Goal: Find specific page/section: Find specific page/section

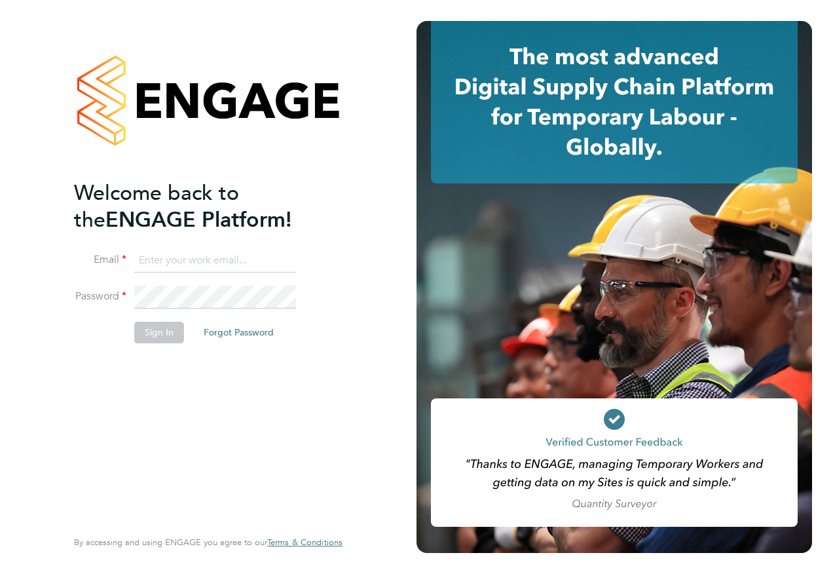
type input "stephen.downie@search.co.uk"
click at [145, 333] on button "Sign In" at bounding box center [159, 332] width 50 height 21
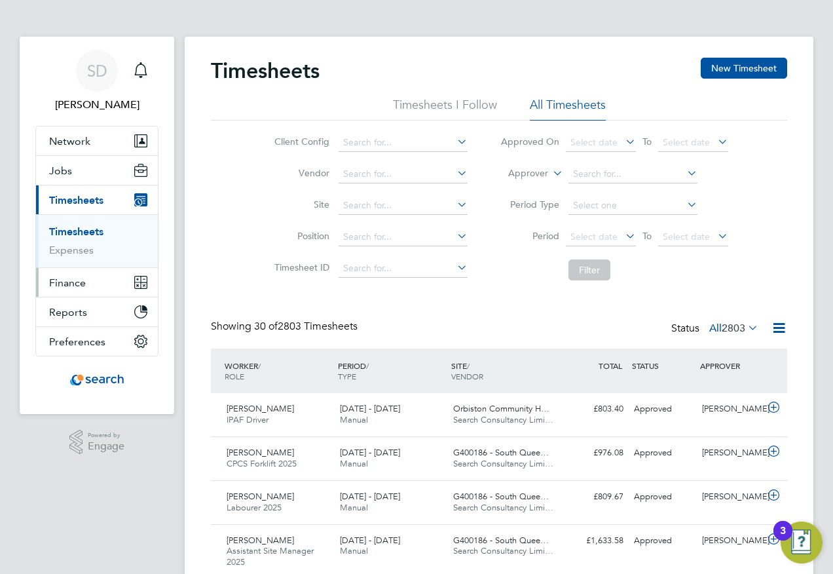
click at [67, 284] on span "Finance" at bounding box center [67, 282] width 37 height 12
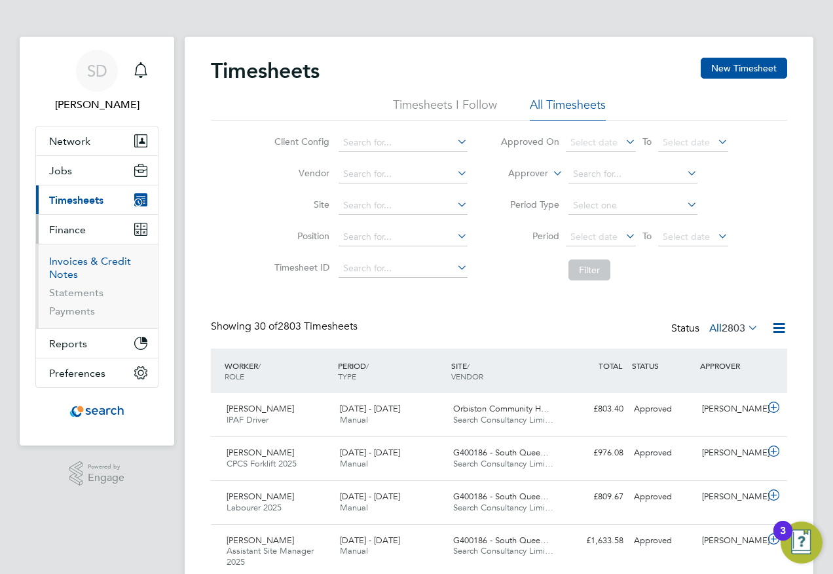
click at [69, 265] on link "Invoices & Credit Notes" at bounding box center [90, 268] width 82 height 26
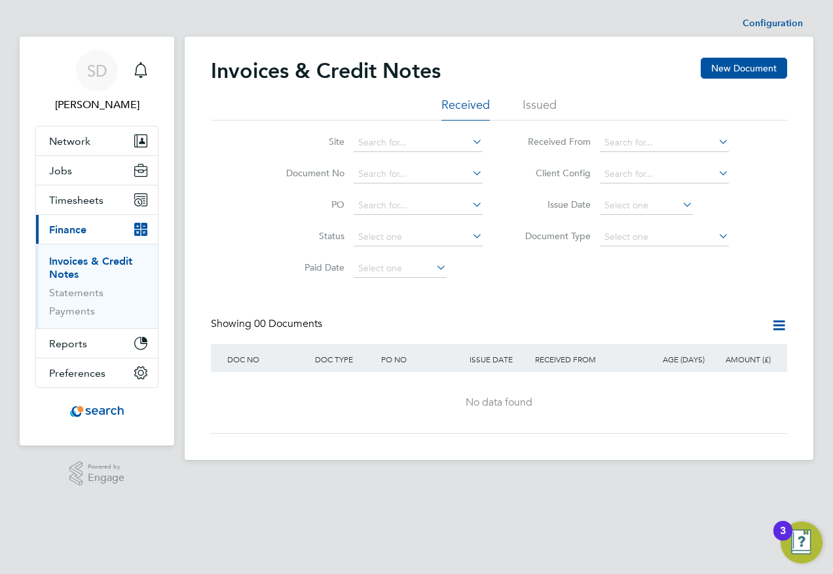
click at [531, 103] on li "Issued" at bounding box center [540, 109] width 34 height 24
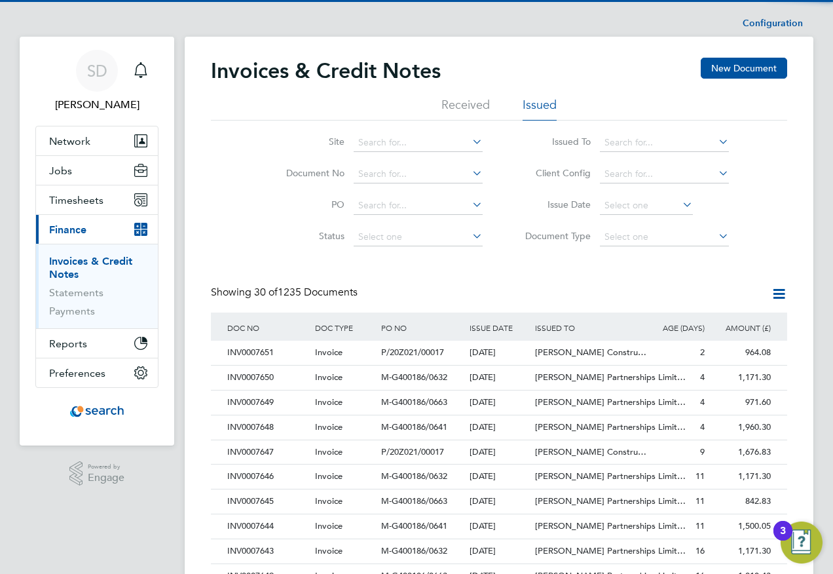
click at [716, 141] on icon at bounding box center [716, 141] width 0 height 18
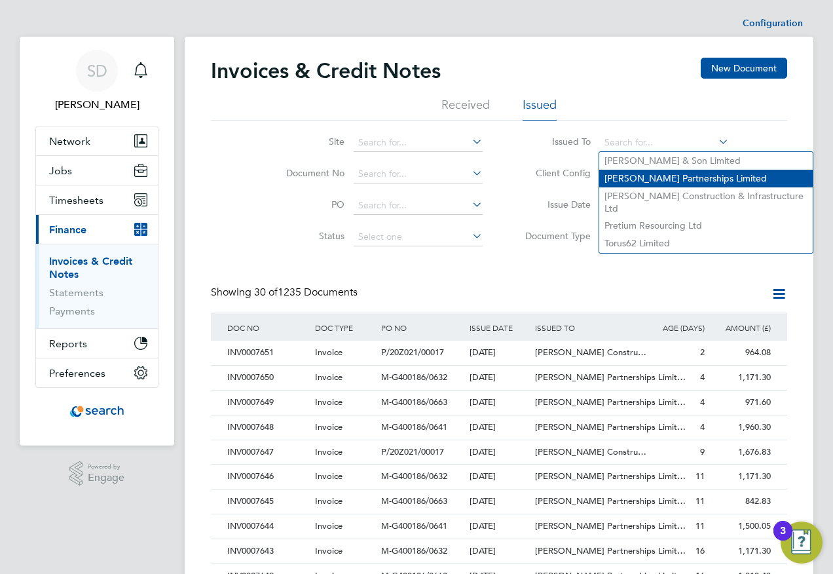
click at [635, 178] on li "[PERSON_NAME] Partnerships Limited" at bounding box center [706, 179] width 214 height 18
type input "[PERSON_NAME] Partnerships Limited"
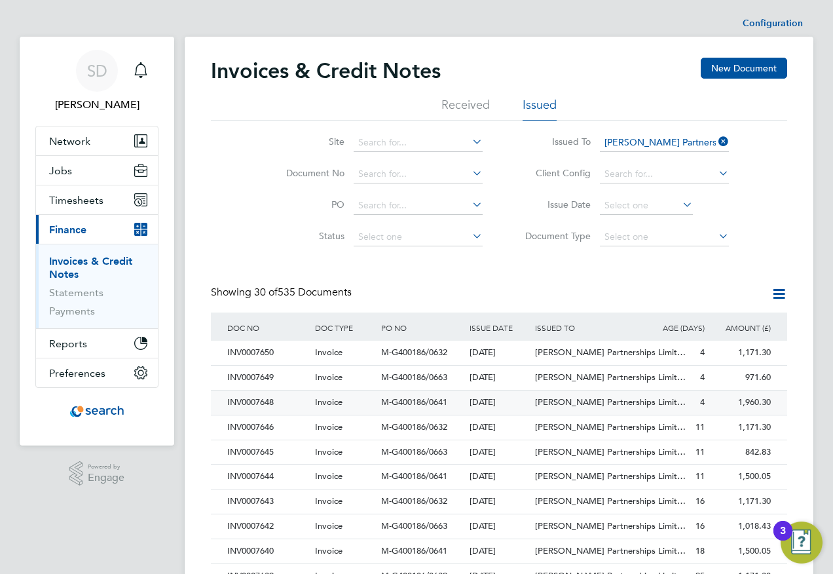
click at [250, 404] on div "INV0007648" at bounding box center [268, 402] width 88 height 24
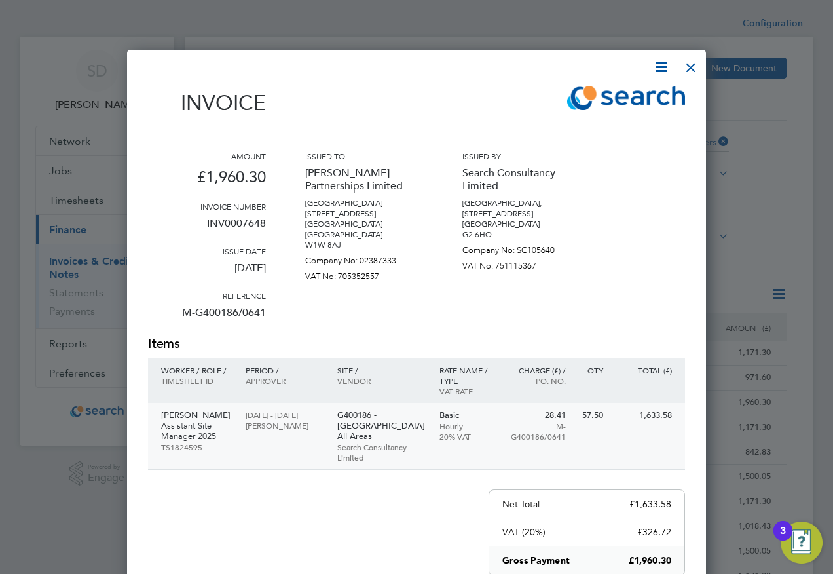
scroll to position [682, 580]
click at [696, 68] on div at bounding box center [691, 64] width 24 height 24
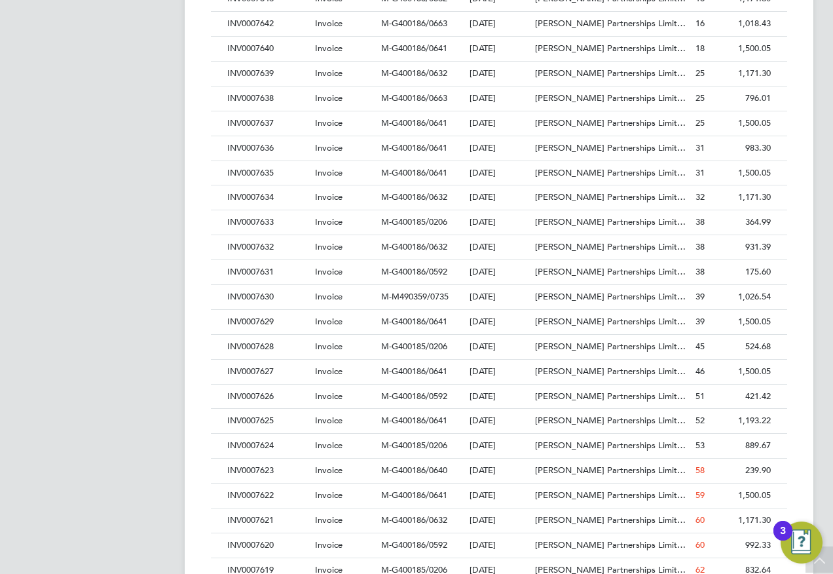
scroll to position [597, 0]
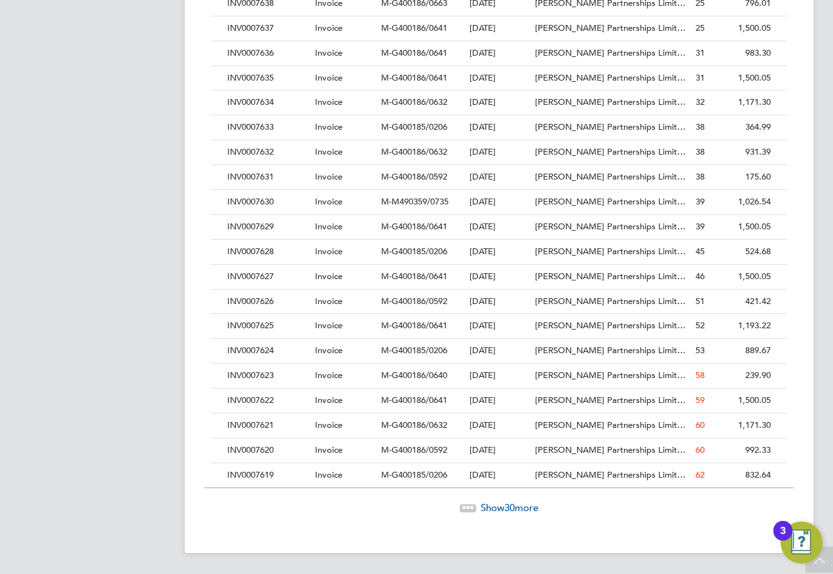
click at [497, 502] on span "Show 30 more" at bounding box center [510, 507] width 58 height 12
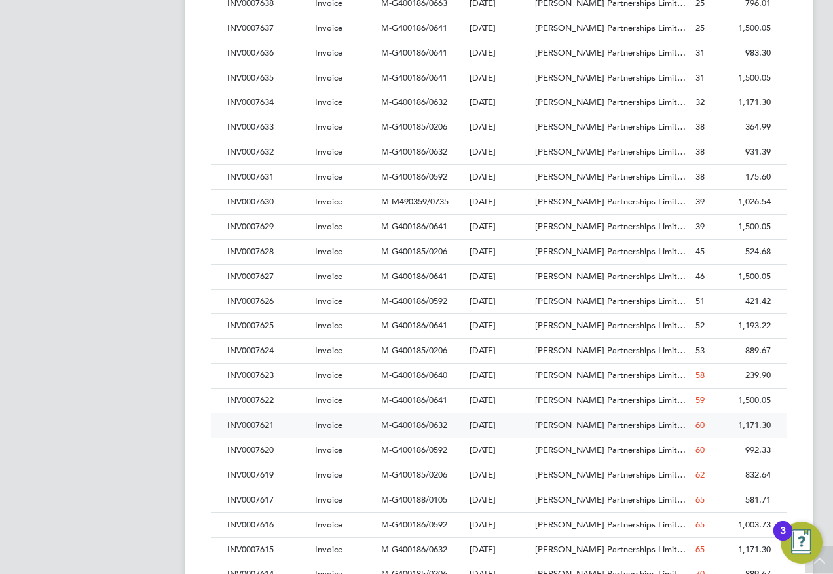
scroll to position [25, 89]
